Goal: Information Seeking & Learning: Check status

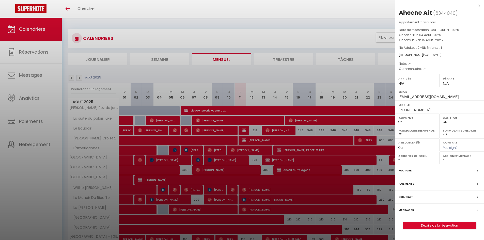
select select "0"
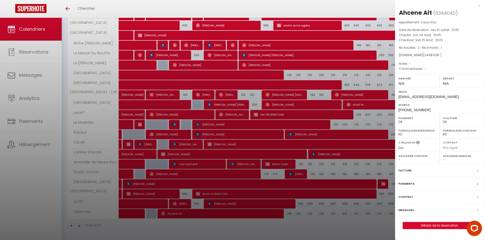
scroll to position [145, 0]
click at [479, 6] on div "x" at bounding box center [437, 6] width 85 height 6
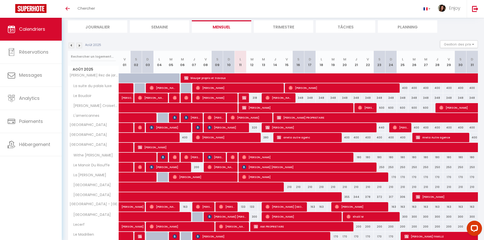
scroll to position [0, 0]
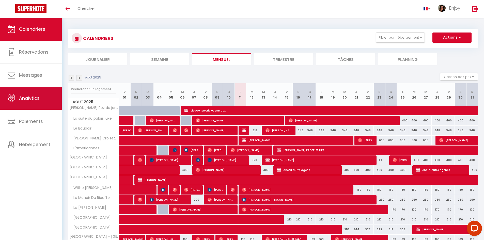
click at [43, 103] on link "Analytics" at bounding box center [31, 98] width 62 height 23
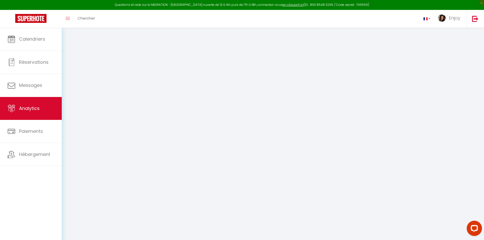
select select "2025"
select select "8"
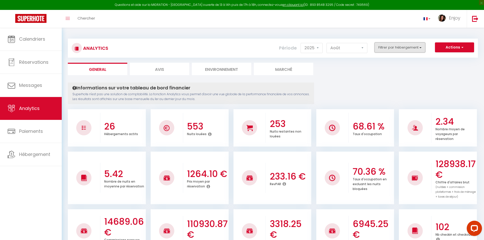
click at [381, 47] on button "Filtrer par hébergement" at bounding box center [400, 47] width 51 height 10
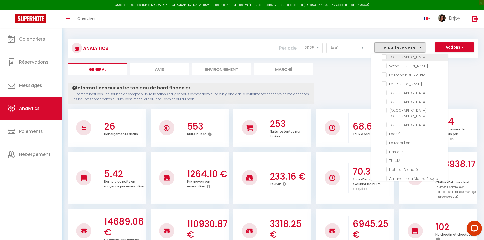
scroll to position [76, 0]
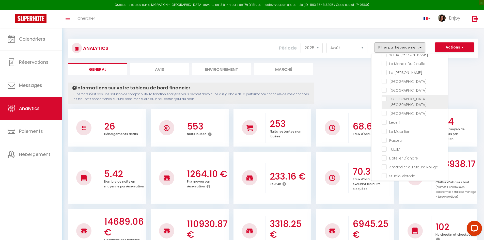
click at [385, 101] on Jardin "checkbox" at bounding box center [415, 98] width 66 height 5
checkbox Jardin "true"
checkbox luxe "false"
checkbox Boudoir "false"
checkbox Croisette "false"
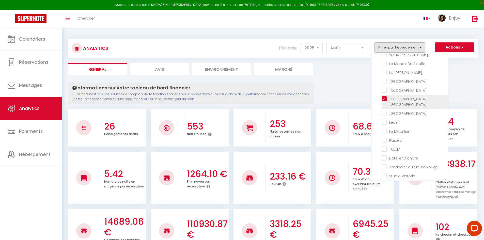
checkbox input "false"
checkbox Room "false"
checkbox rouge "false"
checkbox Modern "false"
checkbox Meynadier "false"
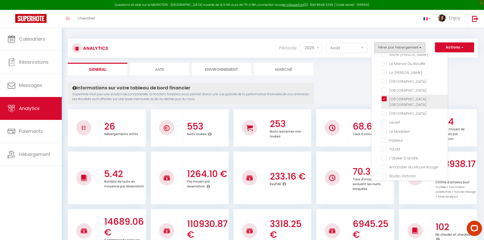
checkbox Riouffe "false"
checkbox Forville "false"
checkbox B31 "false"
checkbox G17 "false"
checkbox Palace "false"
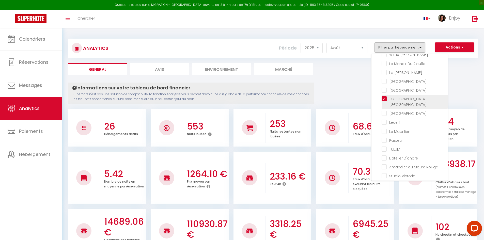
checkbox input "false"
checkbox Madrilien "false"
checkbox input "false"
checkbox D\'andré "false"
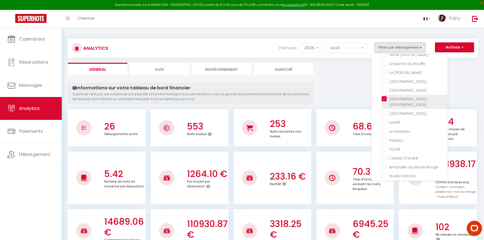
checkbox Rouge "false"
checkbox Victoria "false"
checkbox E37 "false"
checkbox Gold "false"
checkbox 121 "false"
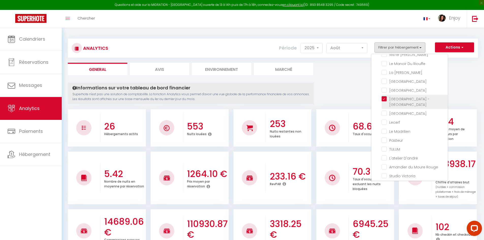
checkbox mia "false"
checkbox Room "false"
checkbox rouge "false"
checkbox B31 "false"
checkbox G17 "false"
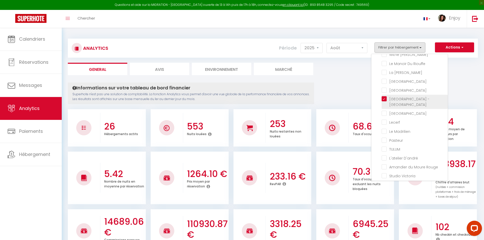
checkbox Jardin "true"
checkbox input "false"
checkbox D\'andré "false"
checkbox Victoria "false"
checkbox E37 "false"
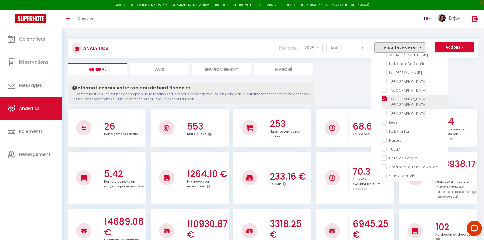
checkbox input "false"
checkbox Modern "false"
checkbox Meynadier "false"
checkbox Forville "false"
checkbox input "false"
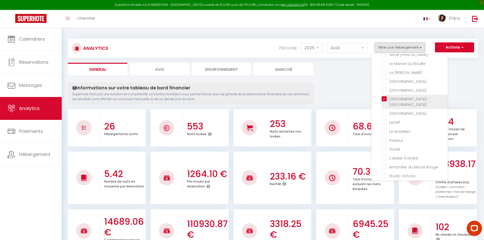
checkbox Madrilien "false"
checkbox input "false"
checkbox Rouge "false"
checkbox luxe "false"
checkbox Boudoir "false"
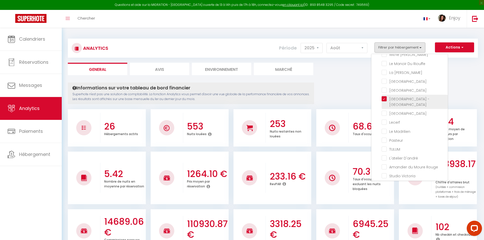
checkbox Croisette "false"
checkbox Riouffe "false"
checkbox Palace "false"
checkbox privée "false"
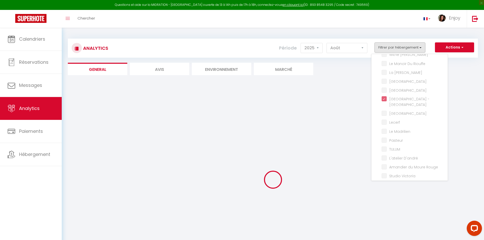
checkbox luxe "false"
checkbox Boudoir "false"
checkbox Croisette "false"
checkbox input "false"
checkbox Room "false"
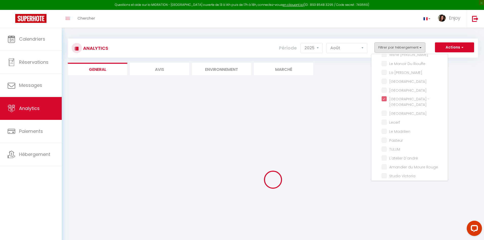
checkbox rouge "false"
checkbox Modern "false"
checkbox Meynadier "false"
checkbox Riouffe "false"
checkbox Forville "false"
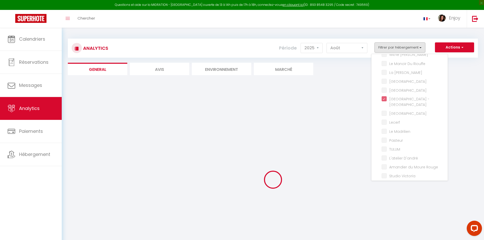
checkbox B31 "false"
checkbox G17 "false"
checkbox Palace "false"
checkbox input "false"
checkbox Madrilien "false"
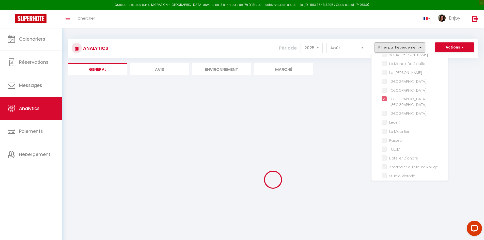
checkbox input "false"
checkbox D\'andré "false"
checkbox Rouge "false"
checkbox Victoria "false"
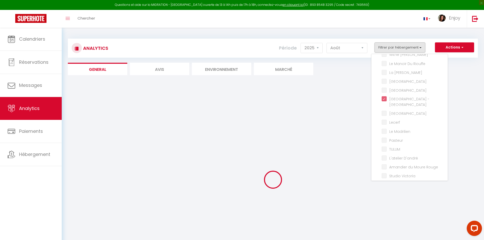
checkbox E37 "false"
checkbox Gold "false"
checkbox 121 "false"
checkbox mia "false"
checkbox Room "false"
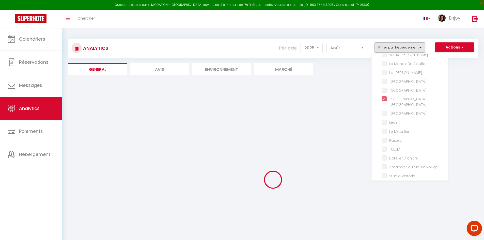
checkbox rouge "false"
checkbox B31 "false"
checkbox G17 "false"
checkbox input "false"
checkbox D\'andré "false"
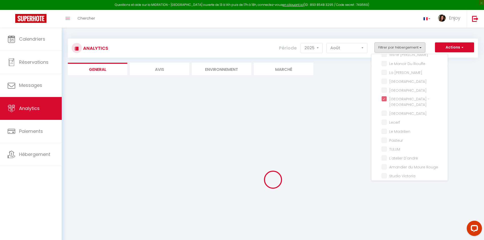
checkbox Victoria "false"
checkbox E37 "false"
checkbox input "false"
checkbox Modern "false"
checkbox Meynadier "false"
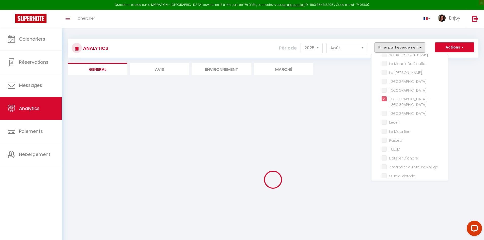
checkbox Forville "false"
checkbox input "false"
checkbox Madrilien "false"
checkbox input "false"
checkbox Rouge "false"
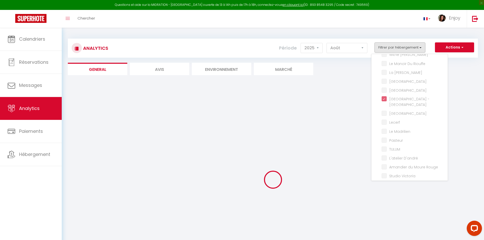
checkbox luxe "false"
checkbox Boudoir "false"
checkbox Croisette "false"
checkbox Riouffe "false"
checkbox Palace "false"
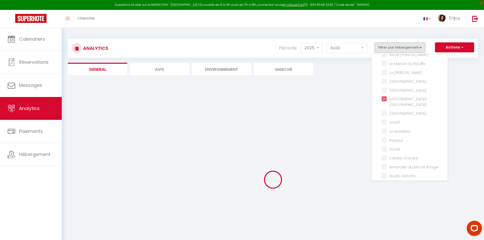
checkbox privée "false"
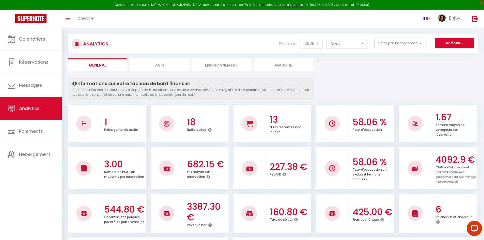
scroll to position [0, 0]
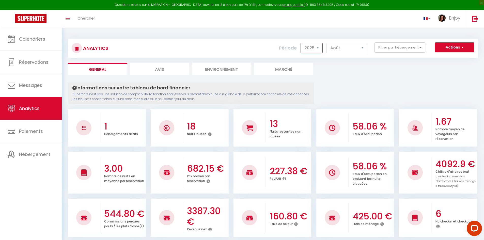
click at [316, 49] on select "2014 2015 2016 2017 2018 2019 2020 2021 2022 2023 2024 2025 2026 2027" at bounding box center [312, 48] width 22 height 10
click at [301, 43] on select "2014 2015 2016 2017 2018 2019 2020 2021 2022 2023 2024 2025 2026 2027" at bounding box center [312, 48] width 22 height 10
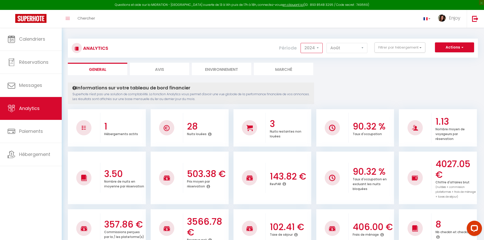
click at [311, 49] on select "2014 2015 2016 2017 2018 2019 2020 2021 2022 2023 2024 2025 2026 2027" at bounding box center [312, 48] width 22 height 10
select select "2025"
click at [301, 43] on select "2014 2015 2016 2017 2018 2019 2020 2021 2022 2023 2024 2025 2026 2027" at bounding box center [312, 48] width 22 height 10
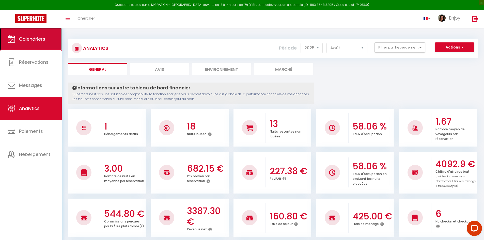
click at [38, 41] on span "Calendriers" at bounding box center [32, 39] width 26 height 6
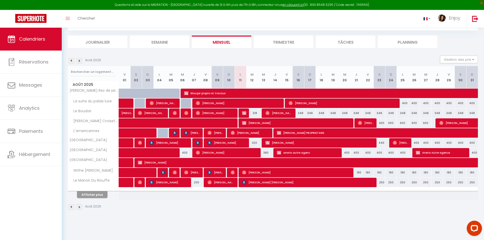
scroll to position [28, 0]
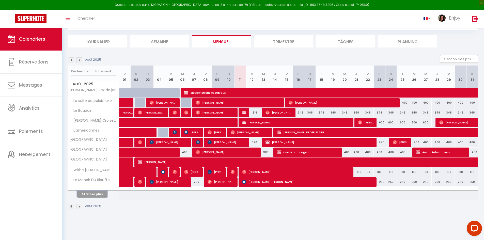
click at [95, 197] on button "Afficher plus" at bounding box center [92, 194] width 31 height 7
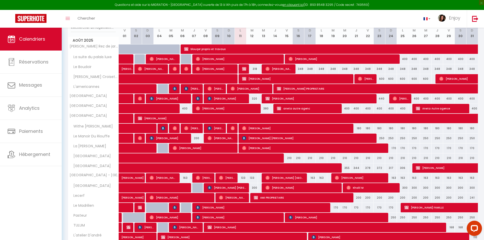
scroll to position [72, 0]
